Goal: Check status: Check status

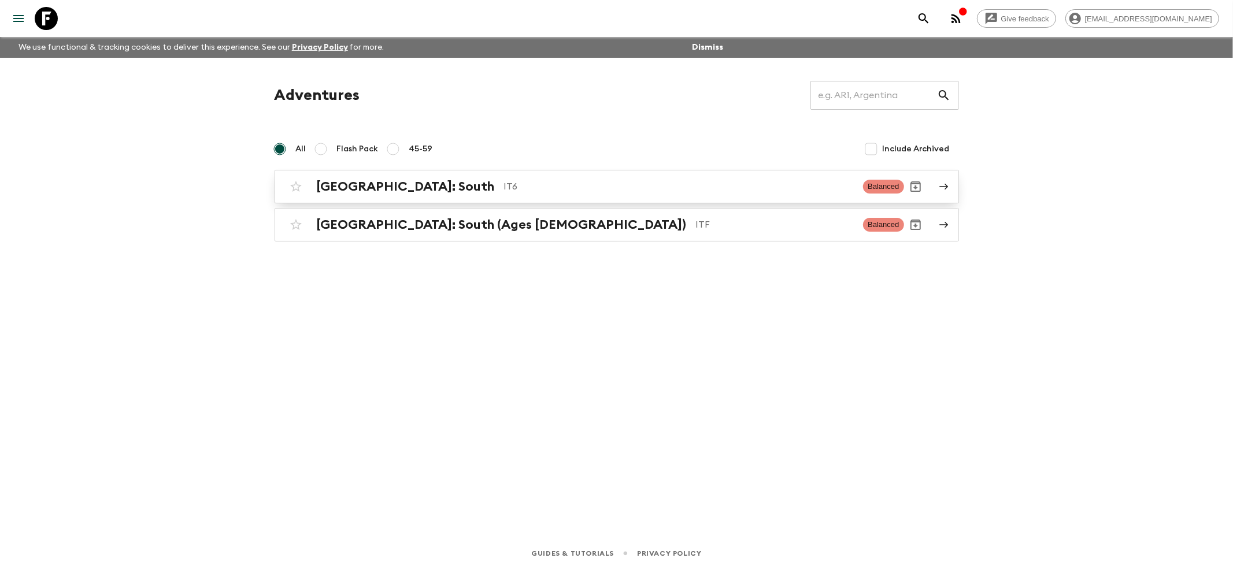
click at [373, 184] on h2 "[GEOGRAPHIC_DATA]: South" at bounding box center [406, 186] width 178 height 15
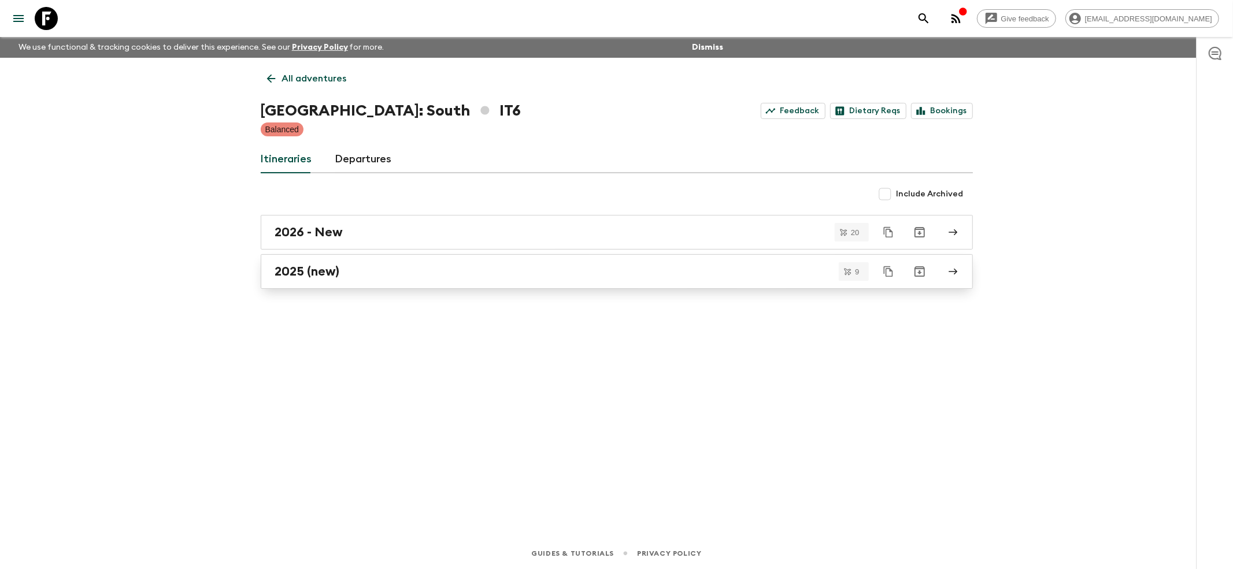
click at [293, 278] on h2 "2025 (new)" at bounding box center [307, 271] width 65 height 15
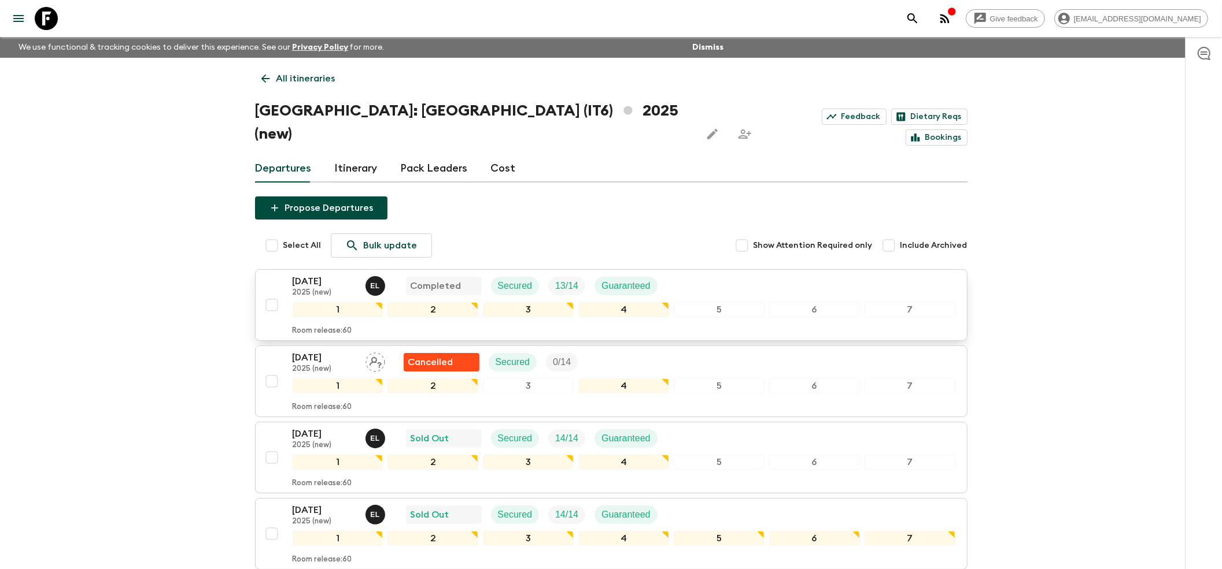
click at [345, 275] on p "[DATE]" at bounding box center [325, 282] width 64 height 14
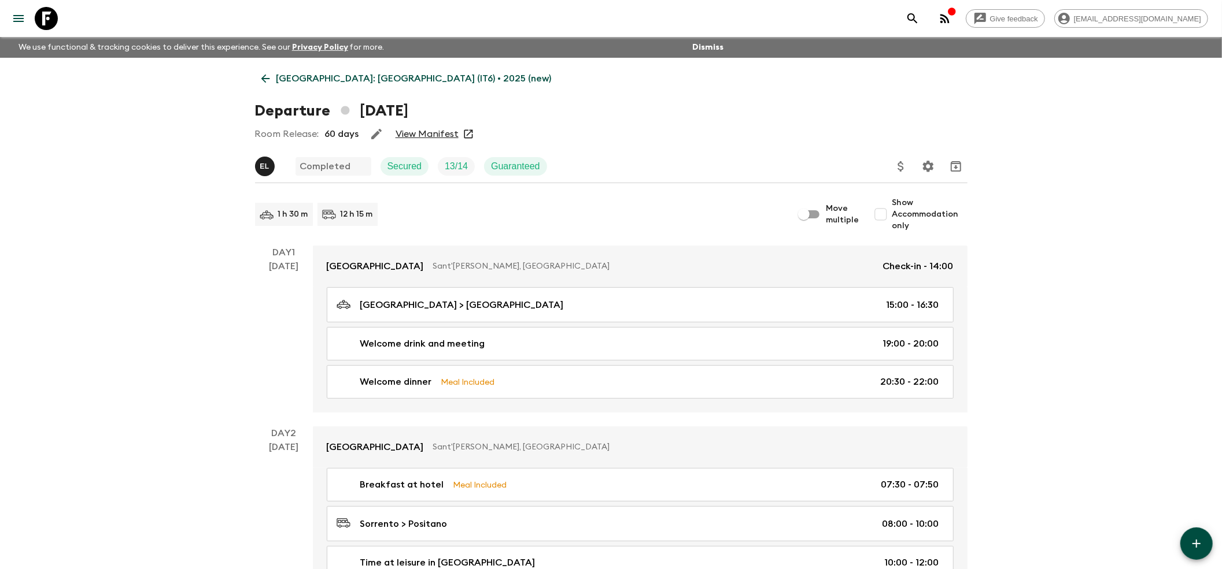
click at [412, 135] on link "View Manifest" at bounding box center [426, 134] width 63 height 12
click at [431, 133] on link "View Manifest" at bounding box center [426, 134] width 63 height 12
